Goal: Information Seeking & Learning: Check status

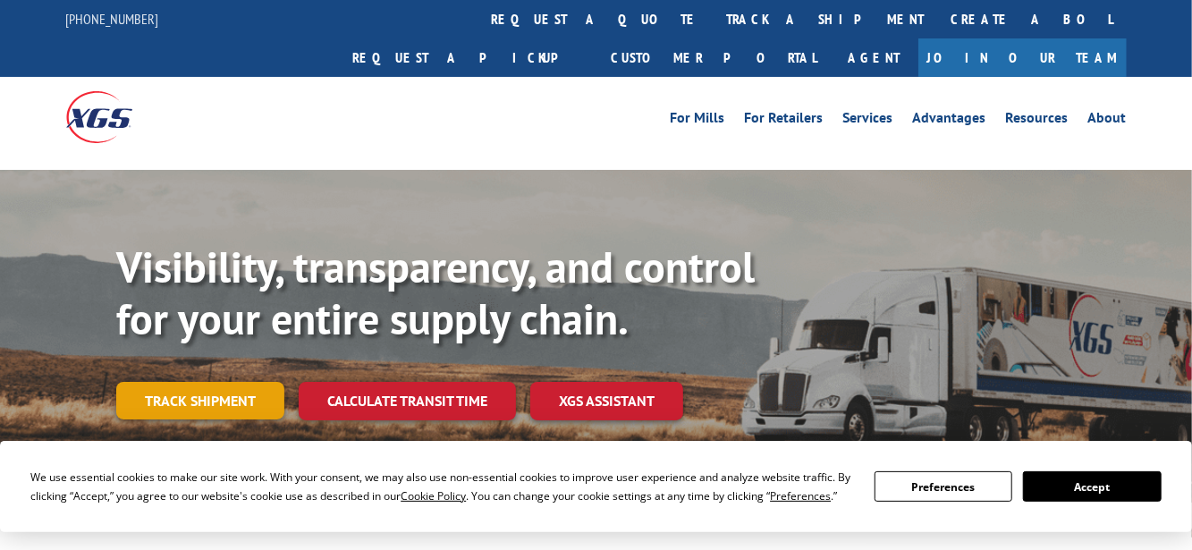
click at [140, 382] on link "Track shipment" at bounding box center [200, 401] width 168 height 38
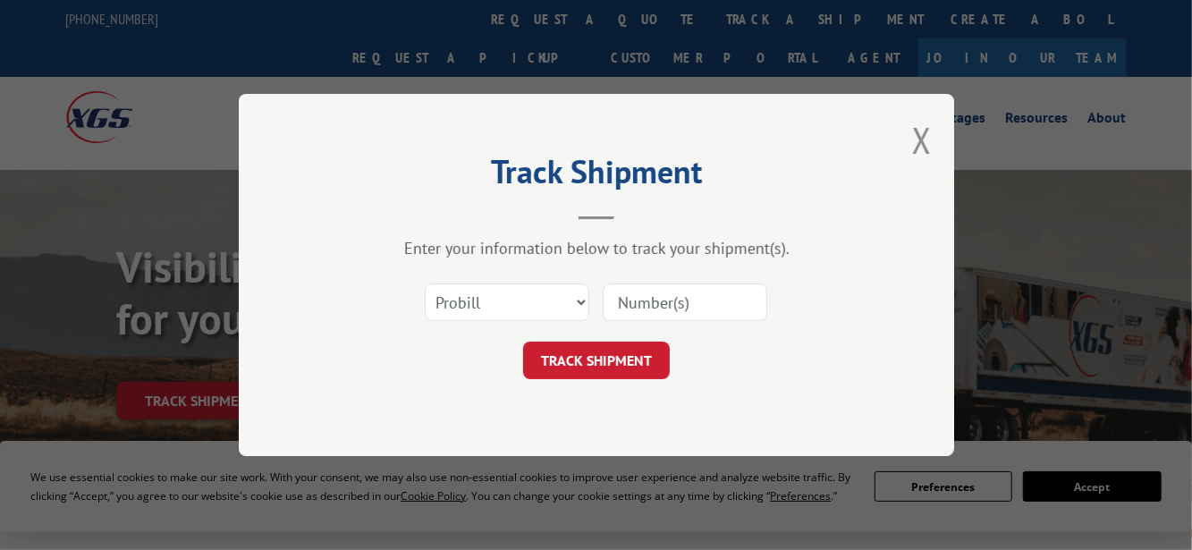
click at [648, 298] on input at bounding box center [685, 302] width 165 height 38
paste input "BG1012114925"
type input "BG1012114925"
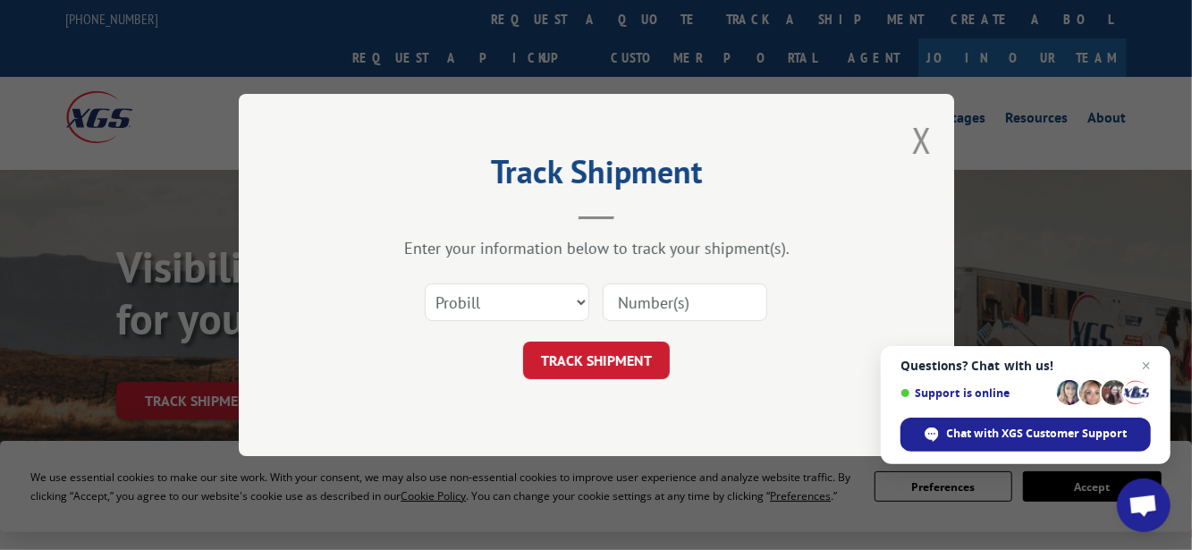
paste input "16900868"
type input "16900868"
click at [605, 349] on button "TRACK SHIPMENT" at bounding box center [596, 361] width 147 height 38
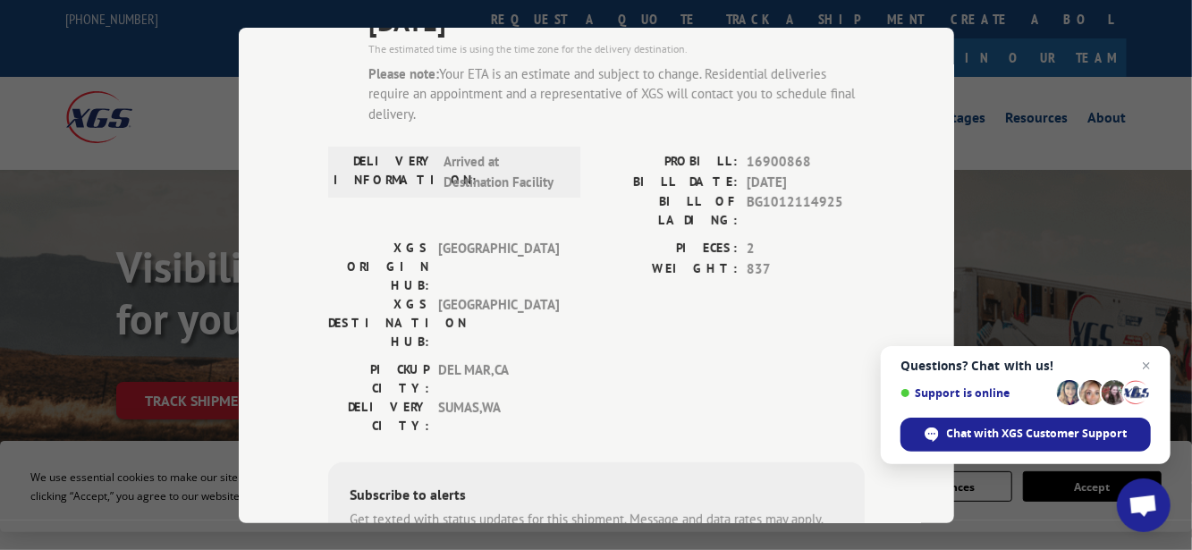
scroll to position [178, 0]
